Goal: Task Accomplishment & Management: Manage account settings

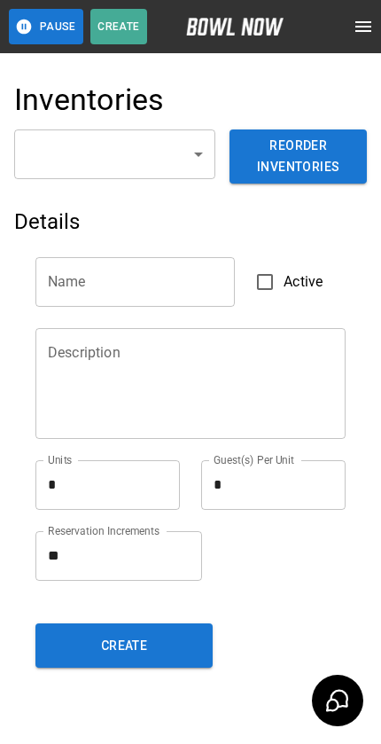
click at [351, 31] on button "open drawer" at bounding box center [363, 26] width 35 height 35
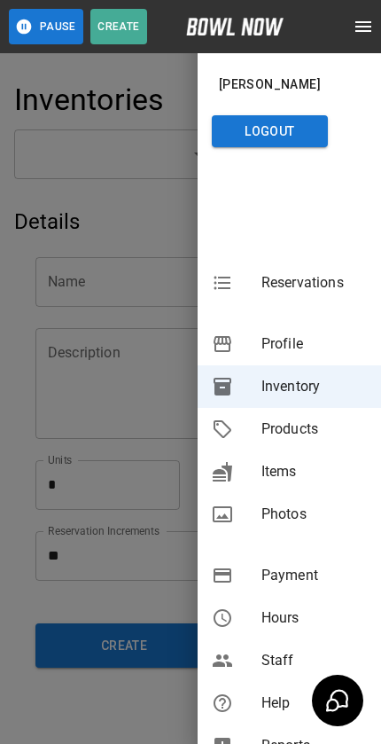
click at [149, 425] on div at bounding box center [190, 372] width 381 height 744
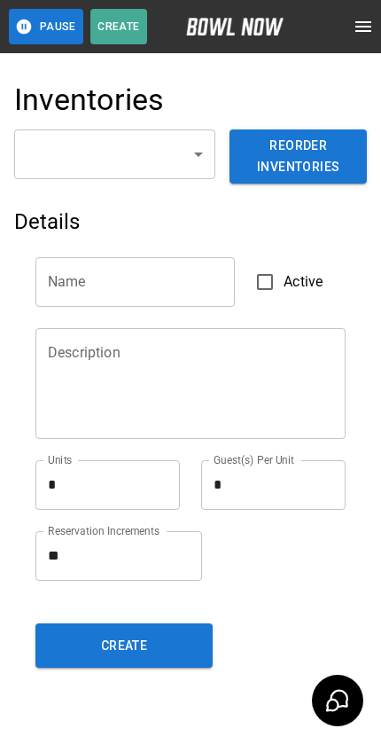
click at [361, 30] on icon "open drawer" at bounding box center [364, 26] width 16 height 11
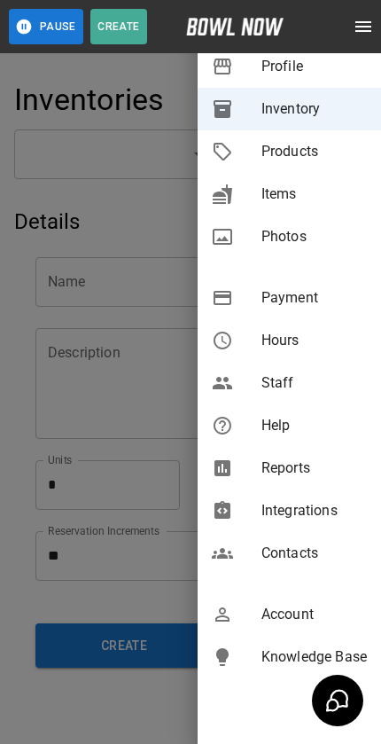
scroll to position [277, 0]
click at [306, 605] on span "Account" at bounding box center [315, 615] width 106 height 21
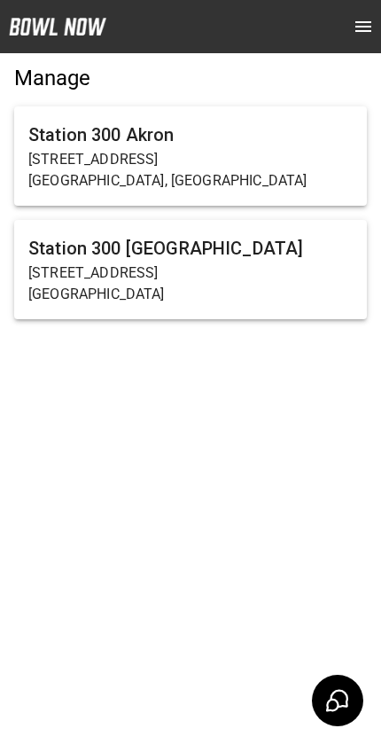
click at [248, 160] on p "[STREET_ADDRESS]" at bounding box center [190, 159] width 325 height 21
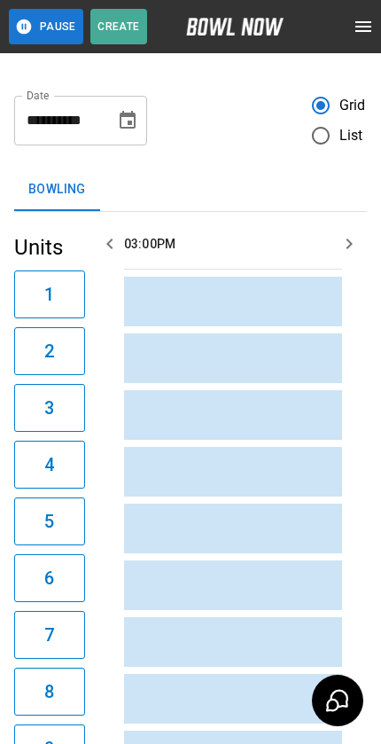
click at [376, 38] on button "open drawer" at bounding box center [363, 26] width 35 height 35
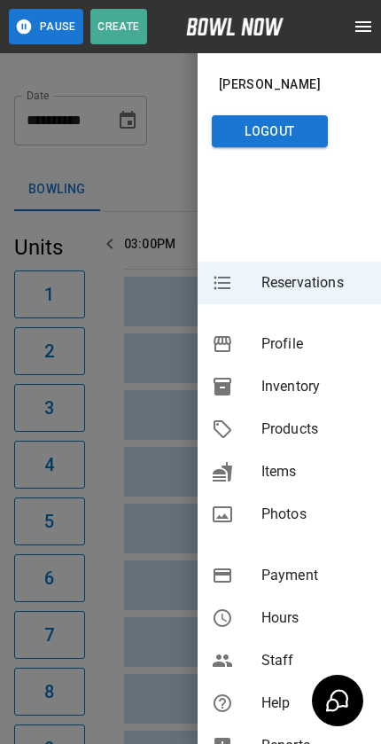
click at [320, 381] on span "Inventory" at bounding box center [315, 386] width 106 height 21
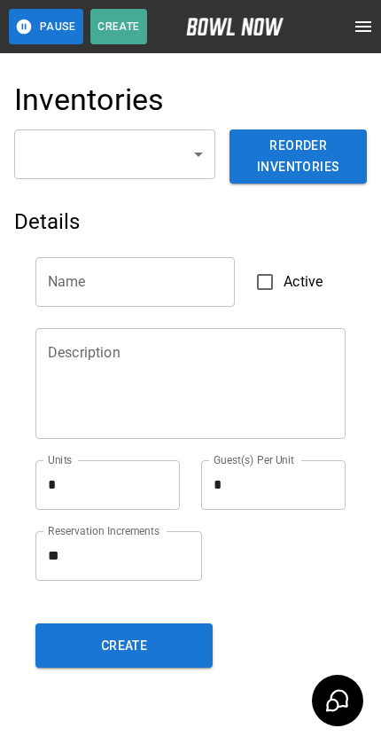
click at [140, 121] on div "Inventories" at bounding box center [190, 106] width 353 height 48
click at [170, 155] on body "Pause Create Schedule Reservations Information Profile Inventory Products Items…" at bounding box center [190, 396] width 381 height 792
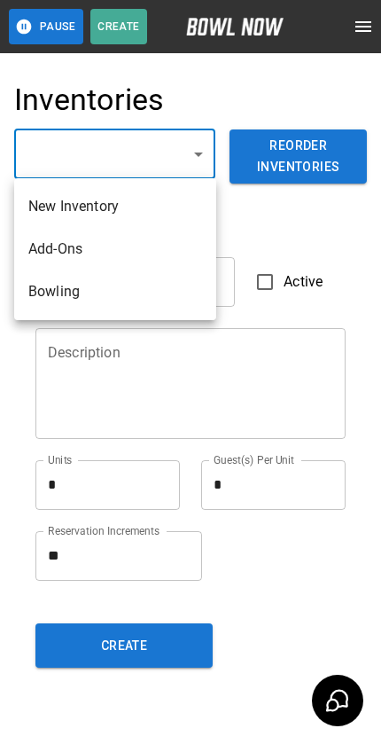
click at [92, 292] on li "Bowling" at bounding box center [115, 292] width 202 height 43
type input "**********"
type input "*******"
type textarea "**"
type textarea "*"
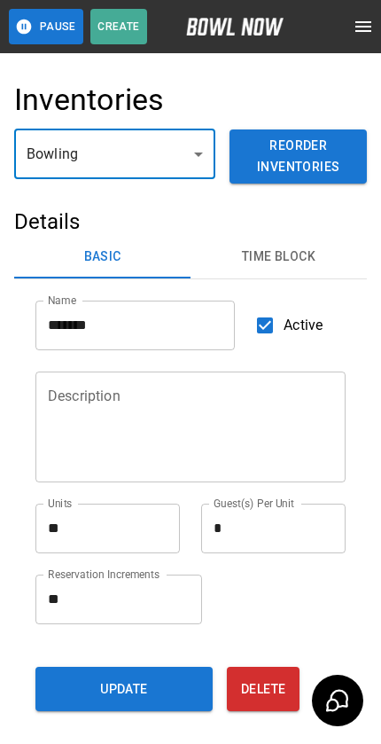
click at [296, 250] on button "Time Block" at bounding box center [279, 257] width 177 height 43
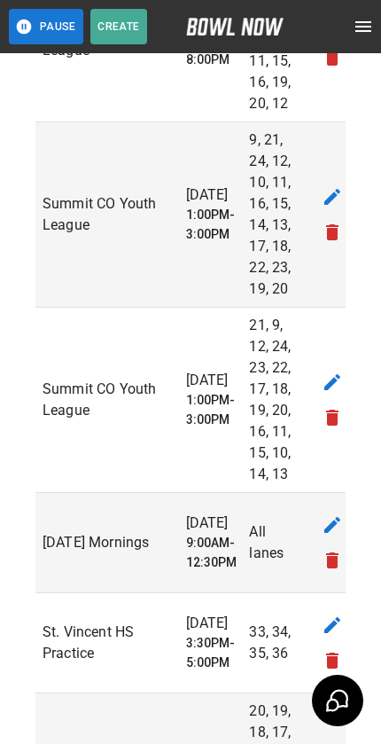
scroll to position [4098, 0]
